Goal: Information Seeking & Learning: Learn about a topic

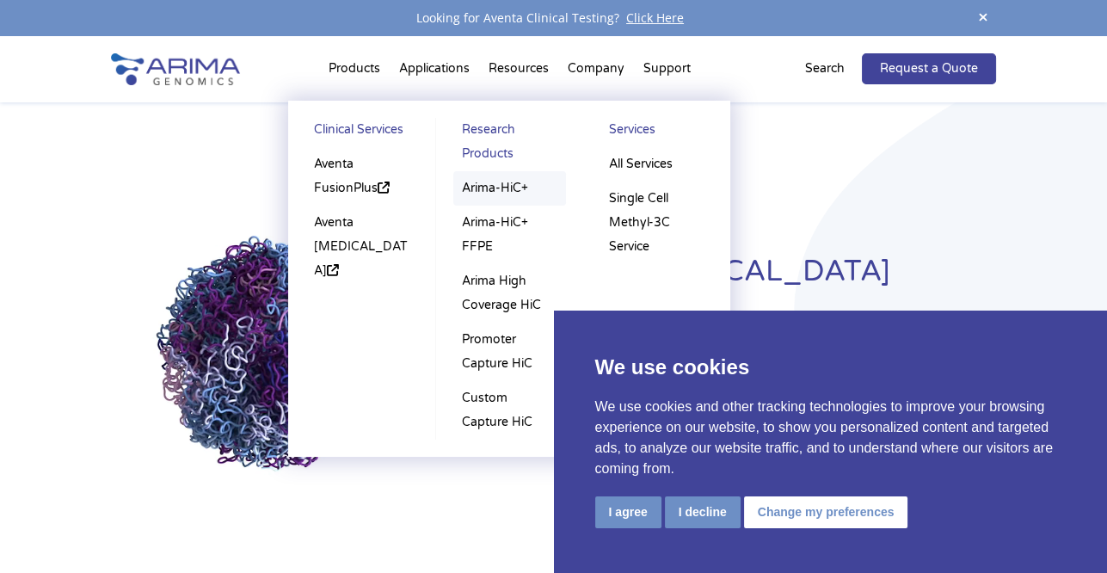
click at [512, 192] on link "Arima-HiC+" at bounding box center [509, 188] width 113 height 34
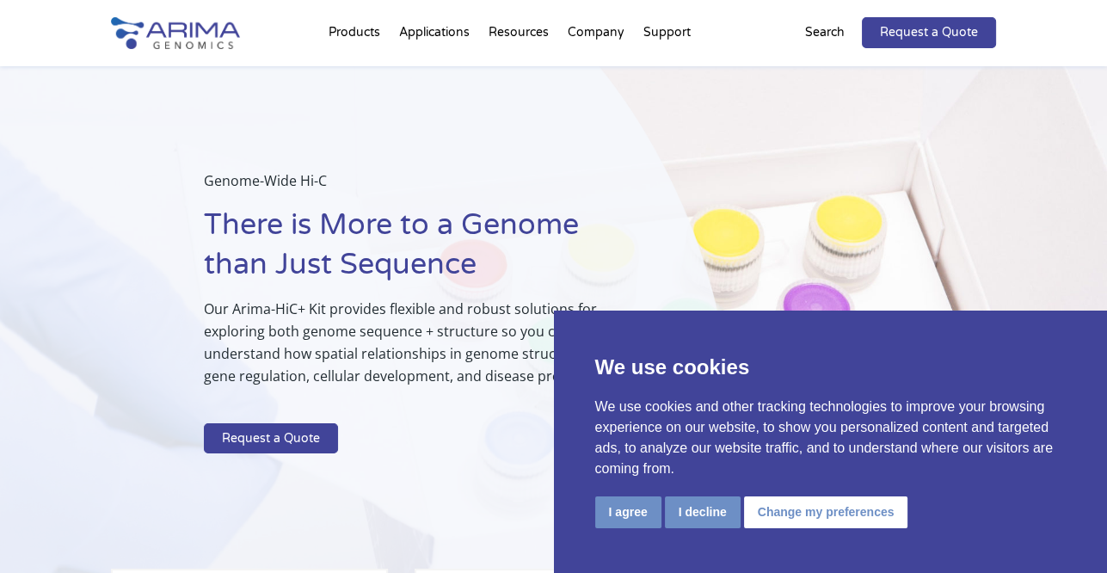
click at [628, 519] on button "I agree" at bounding box center [628, 512] width 66 height 32
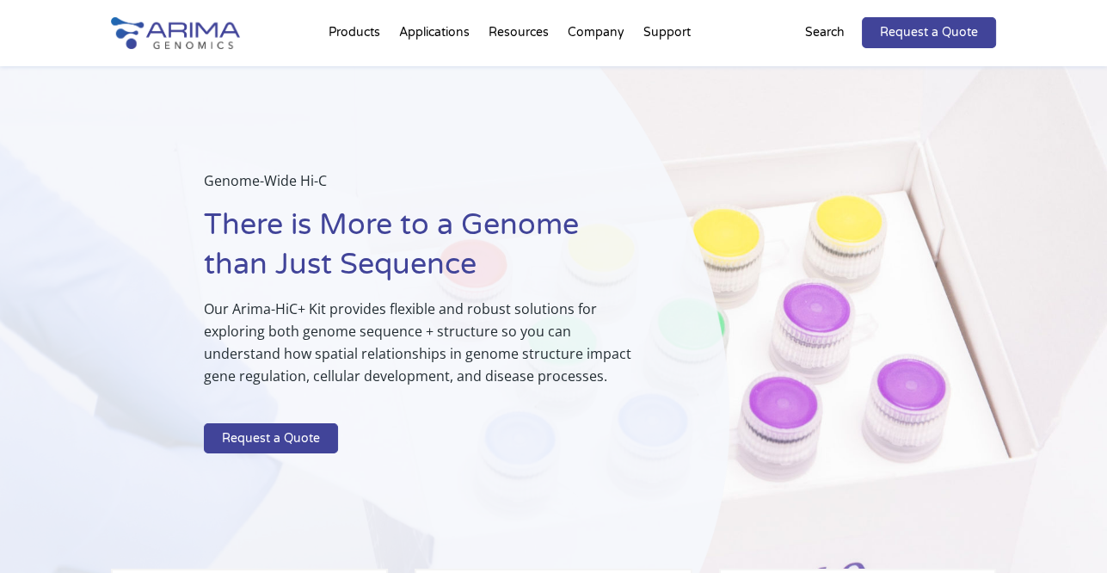
click at [820, 32] on p "Search" at bounding box center [825, 32] width 40 height 22
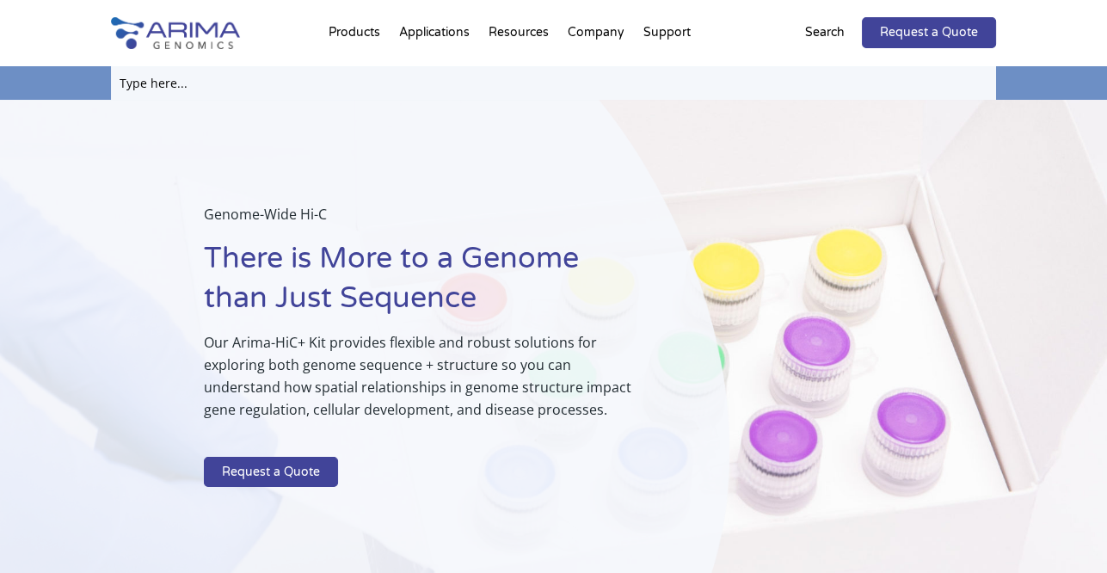
click at [348, 77] on input "text" at bounding box center [554, 83] width 886 height 34
type input "o"
type input "low input"
click input "Search" at bounding box center [0, 0] width 0 height 0
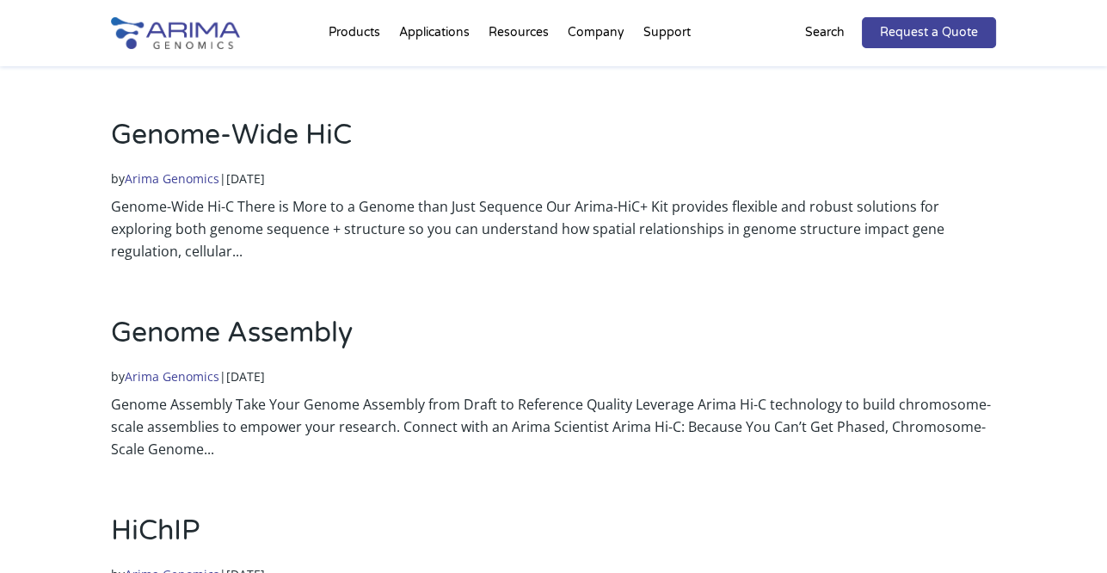
click at [818, 27] on p "Search" at bounding box center [825, 32] width 40 height 22
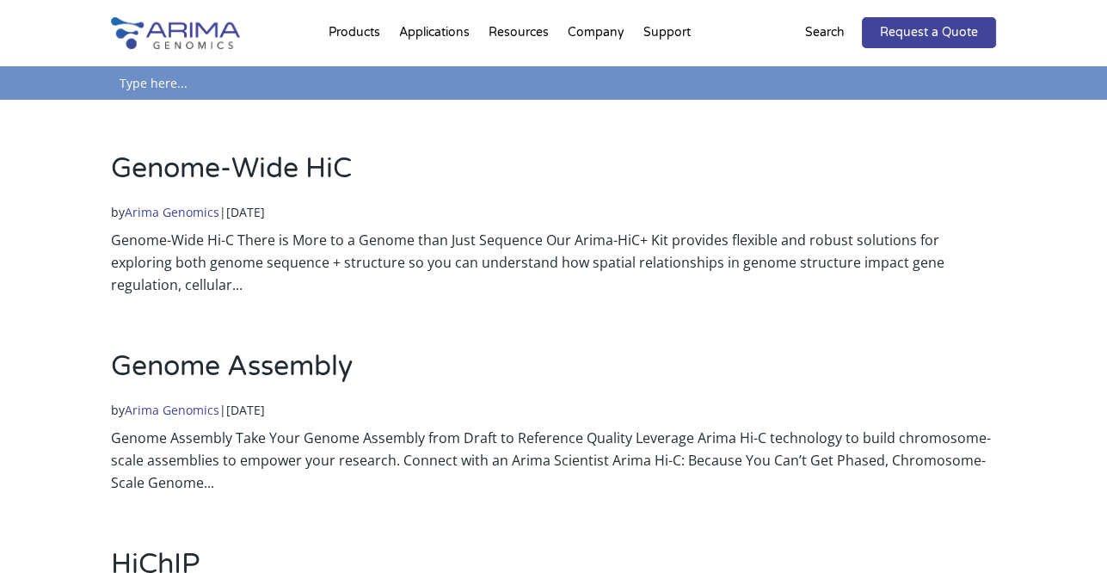
click at [177, 84] on input "text" at bounding box center [554, 83] width 886 height 34
paste input "Unlock Low-Input"
type input "Unlock Low-Input"
click input "Search" at bounding box center [0, 0] width 0 height 0
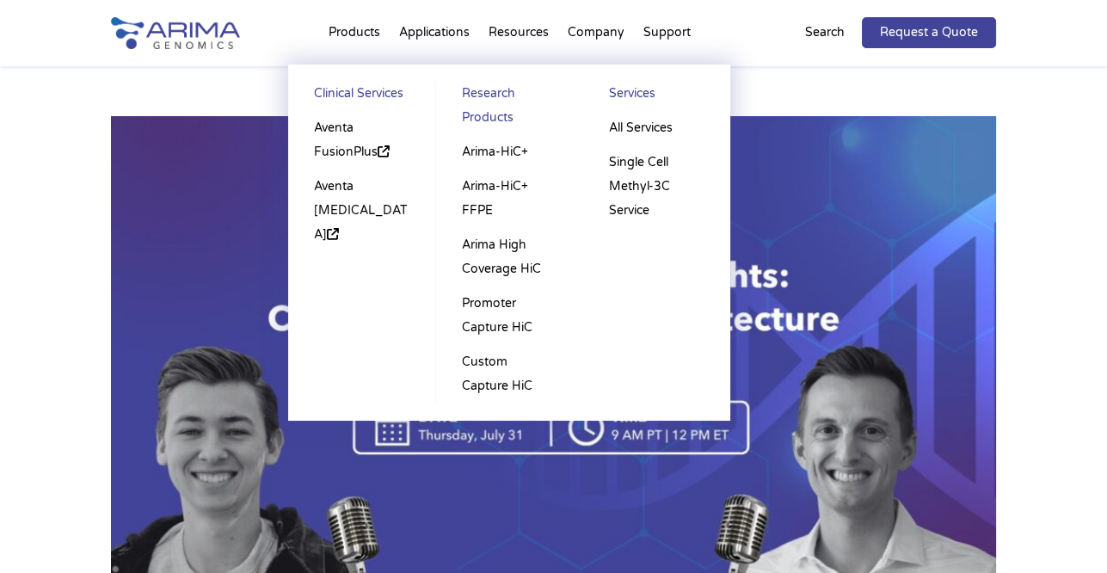
click at [490, 103] on link "Research Products" at bounding box center [509, 108] width 113 height 53
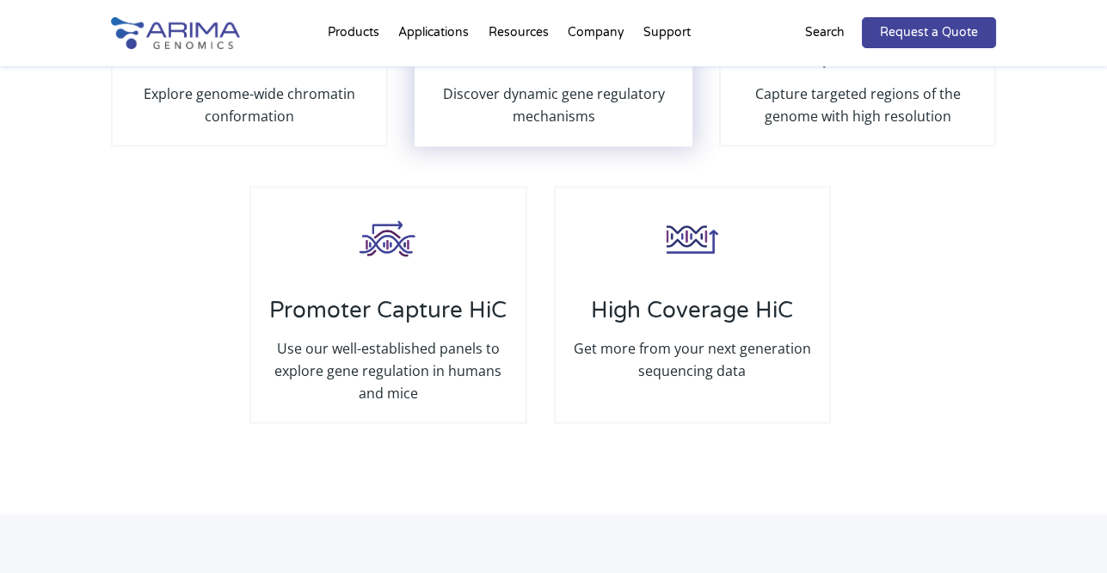
scroll to position [3431, 0]
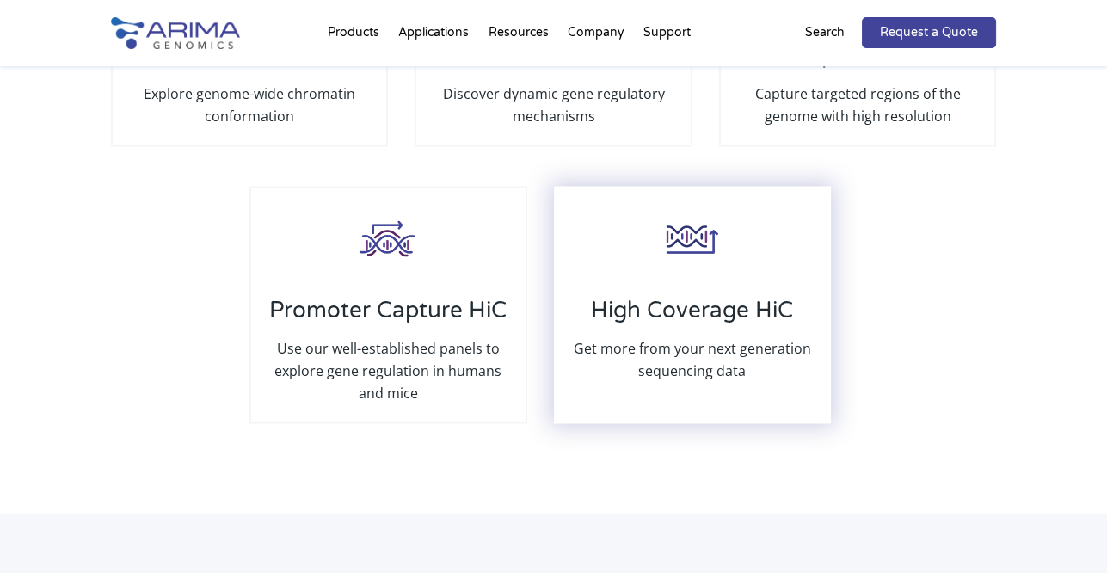
click at [698, 335] on h3 "High Coverage HiC" at bounding box center [693, 317] width 240 height 40
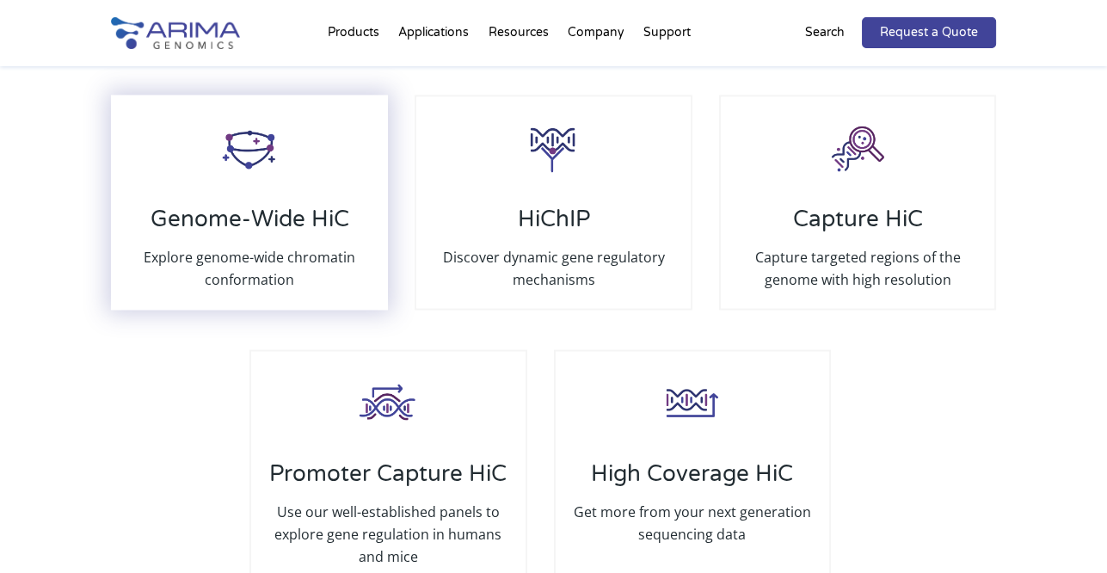
scroll to position [3268, 0]
click at [260, 246] on h3 "Genome-Wide HiC" at bounding box center [250, 226] width 240 height 40
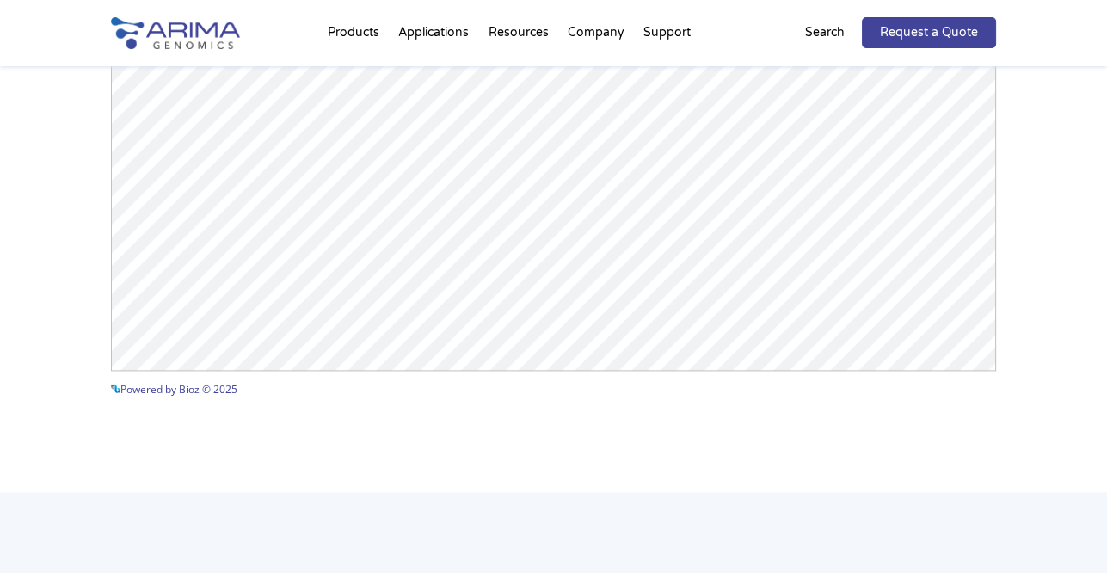
scroll to position [2773, 0]
